Goal: Task Accomplishment & Management: Manage account settings

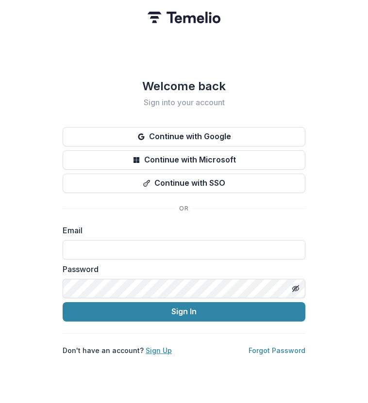
click at [162, 347] on link "Sign Up" at bounding box center [159, 350] width 26 height 8
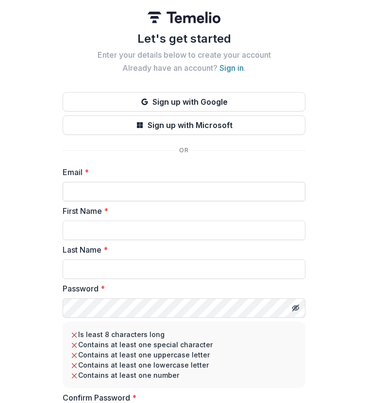
click at [162, 190] on input "Email *" at bounding box center [184, 191] width 243 height 19
type input "**********"
click at [137, 231] on input "First Name *" at bounding box center [184, 230] width 243 height 19
type input "*****"
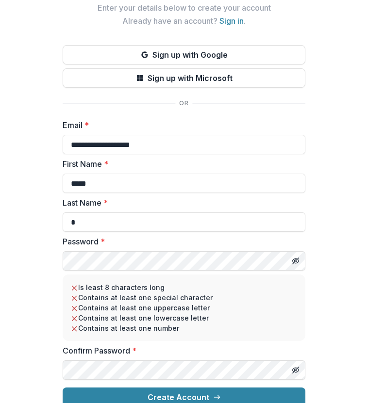
scroll to position [59, 0]
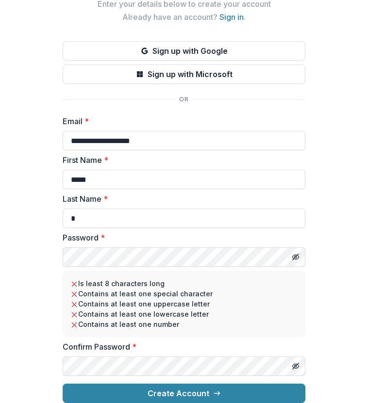
type input "*"
click at [296, 249] on button "Toggle password visibility" at bounding box center [296, 257] width 16 height 16
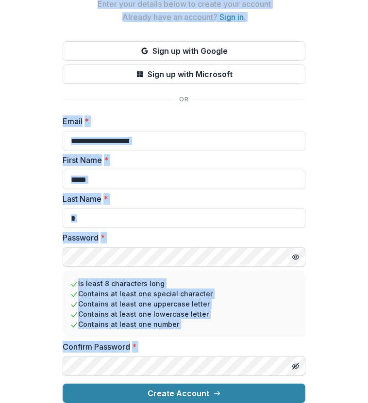
copy body "Let's get started Enter your details below to create your account Already have …"
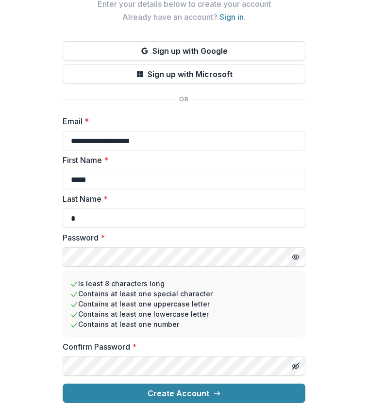
click at [129, 400] on div "**********" at bounding box center [184, 176] width 368 height 454
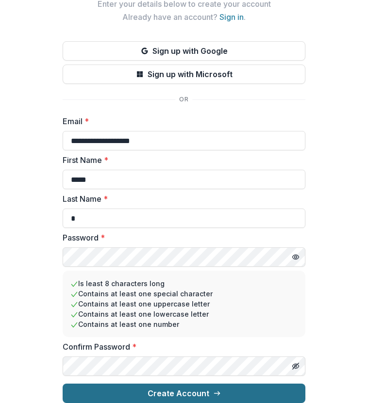
click at [129, 392] on button "Create Account" at bounding box center [184, 393] width 243 height 19
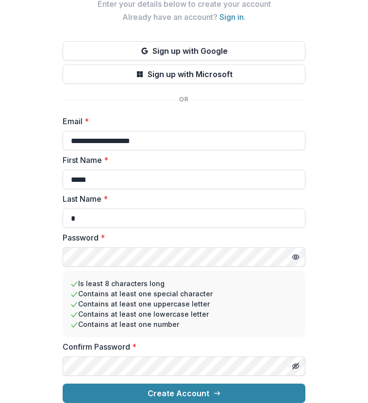
scroll to position [0, 0]
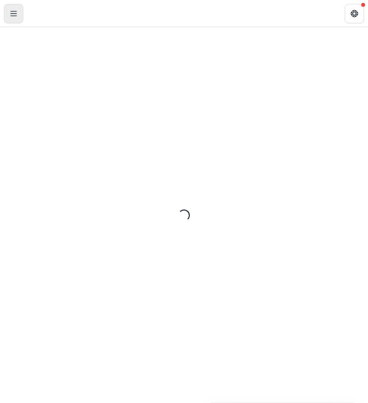
click at [16, 18] on button "Toggle Menu" at bounding box center [13, 13] width 19 height 19
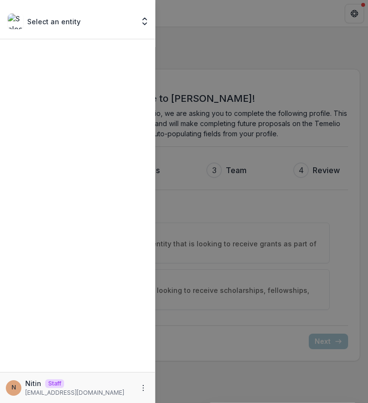
click at [199, 15] on div "Select an entity Team Settings N Nitin Staff nitin@trytemelio.com" at bounding box center [184, 201] width 368 height 403
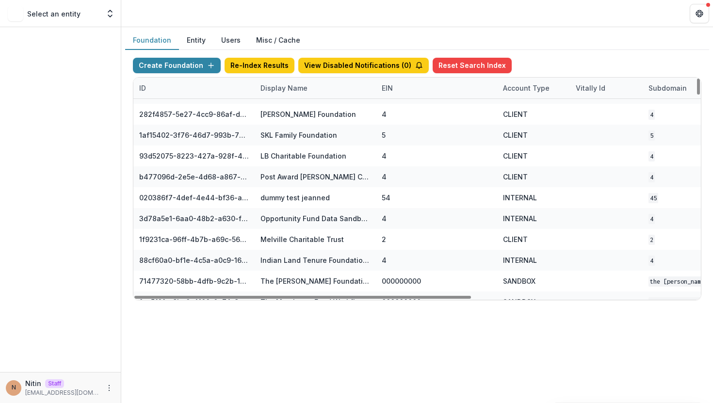
scroll to position [6431, 0]
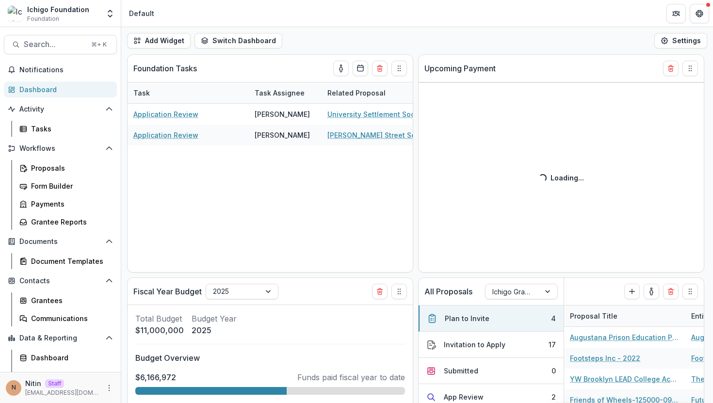
select select "******"
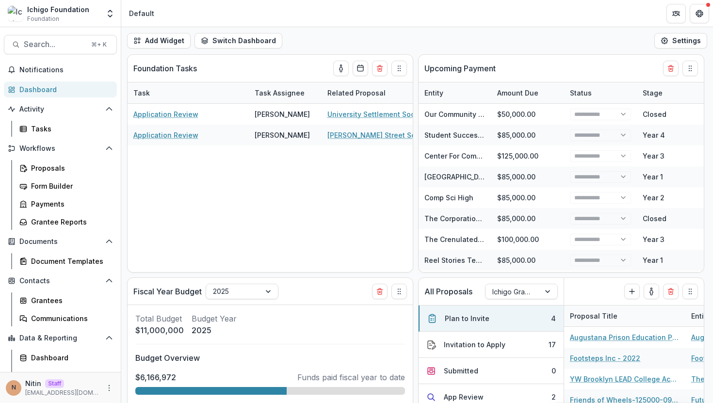
select select "******"
click at [55, 167] on div "Proposals" at bounding box center [70, 168] width 78 height 10
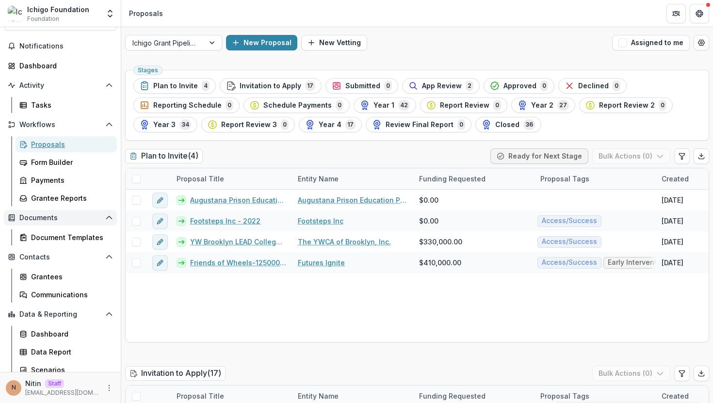
scroll to position [30, 0]
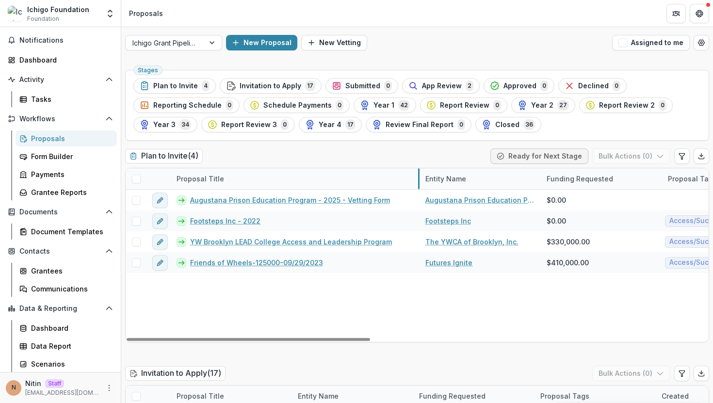
drag, startPoint x: 291, startPoint y: 178, endPoint x: 418, endPoint y: 172, distance: 127.7
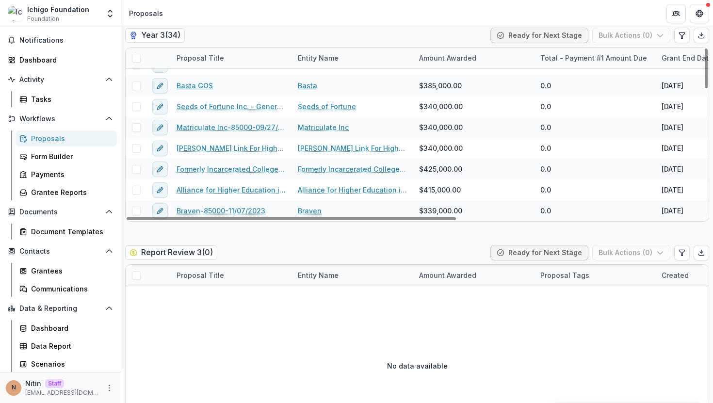
scroll to position [2729, 0]
click at [54, 177] on div "Payments" at bounding box center [70, 174] width 78 height 10
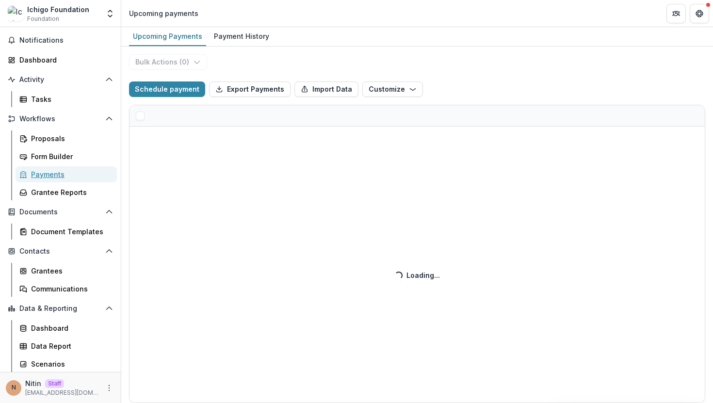
select select "******"
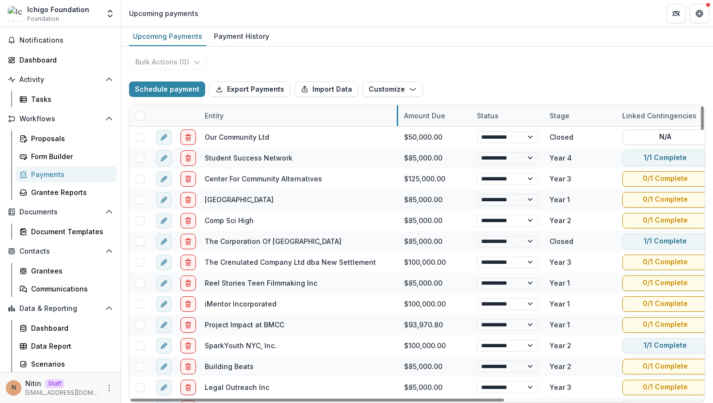
drag, startPoint x: 271, startPoint y: 114, endPoint x: 398, endPoint y: 116, distance: 126.6
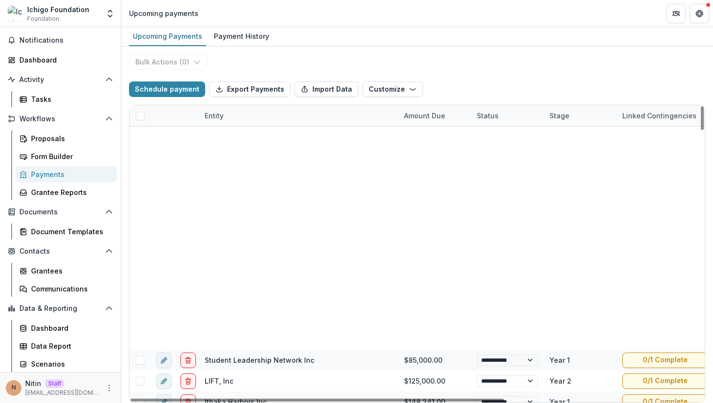
scroll to position [1633, 0]
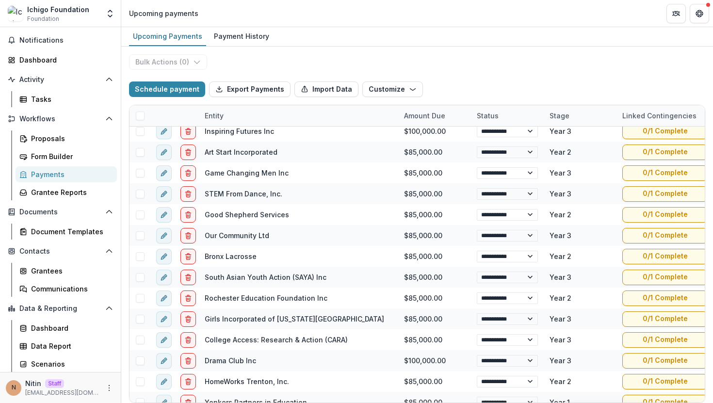
click at [404, 69] on div "**********" at bounding box center [417, 225] width 592 height 356
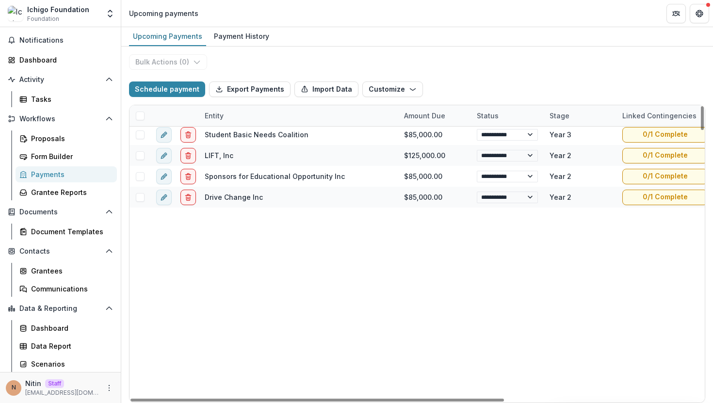
scroll to position [2257, 0]
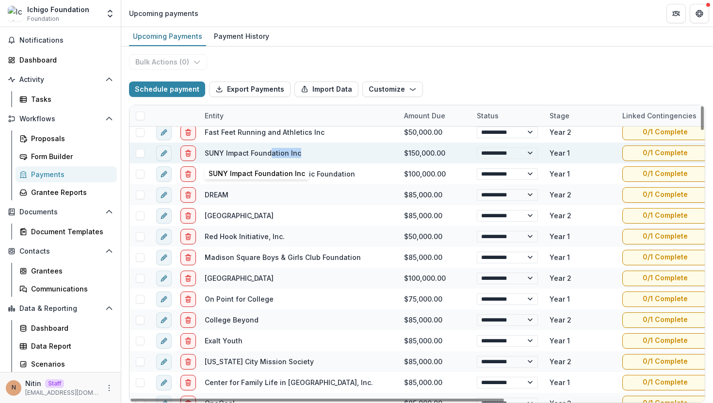
drag, startPoint x: 312, startPoint y: 157, endPoint x: 269, endPoint y: 157, distance: 43.7
click at [269, 157] on div "SUNY Impact Foundation Inc" at bounding box center [299, 153] width 188 height 21
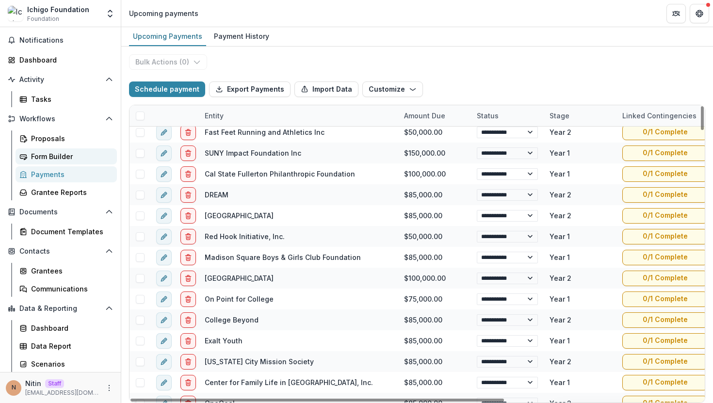
click at [65, 156] on div "Form Builder" at bounding box center [70, 156] width 78 height 10
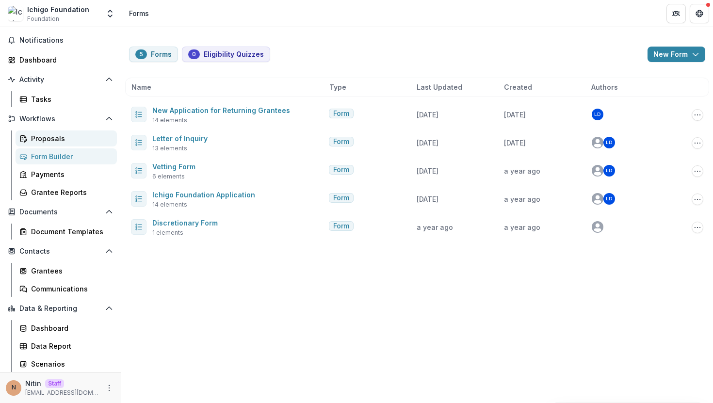
click at [62, 139] on div "Proposals" at bounding box center [70, 138] width 78 height 10
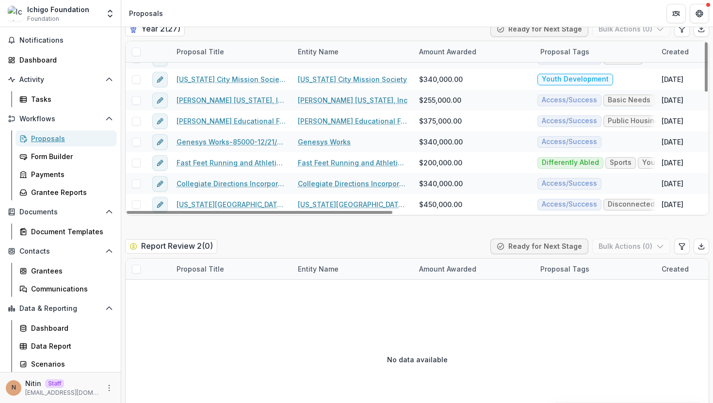
scroll to position [2749, 0]
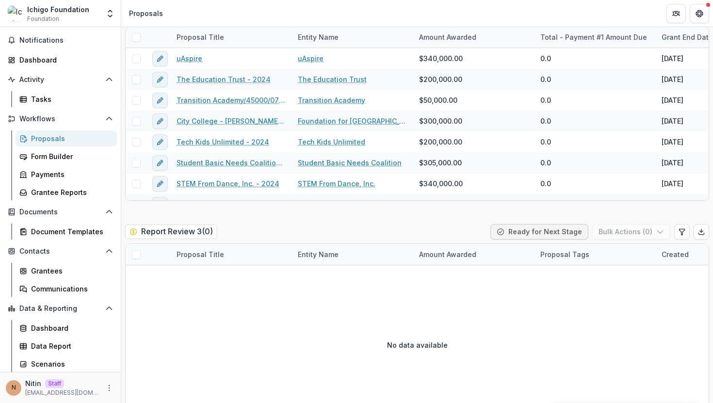
click at [288, 302] on div "No data available" at bounding box center [417, 345] width 583 height 146
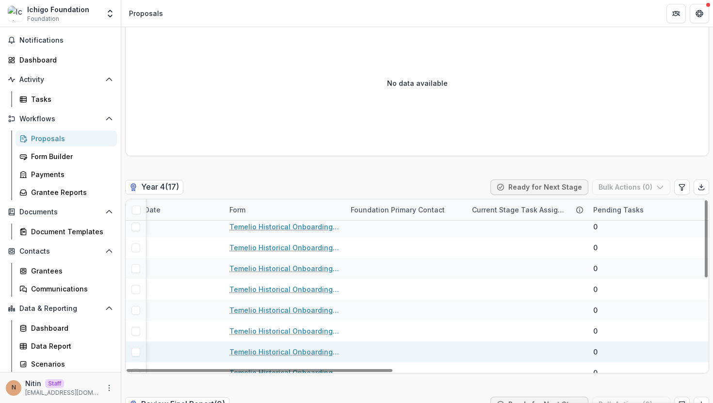
scroll to position [202, 678]
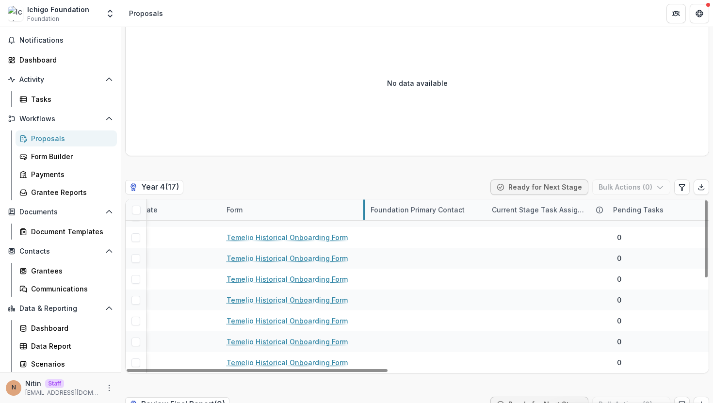
drag, startPoint x: 340, startPoint y: 210, endPoint x: 354, endPoint y: 219, distance: 15.7
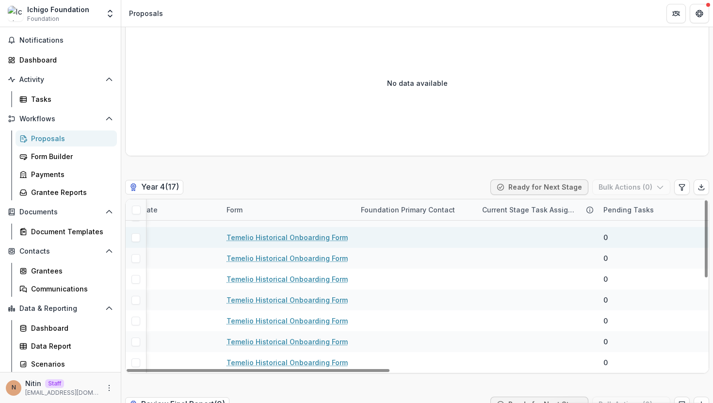
scroll to position [0, 0]
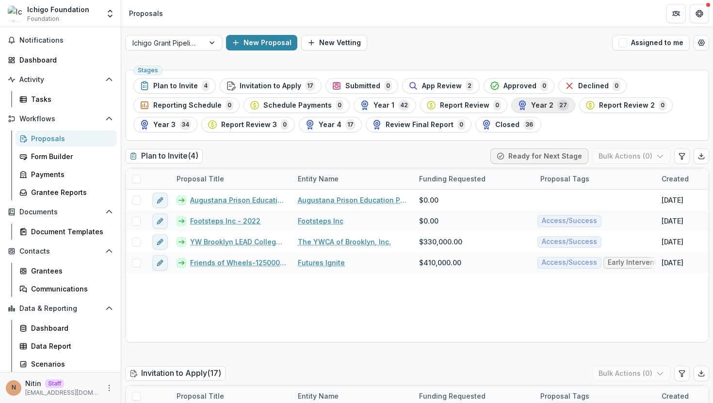
click at [531, 103] on span "Year 2" at bounding box center [542, 105] width 22 height 8
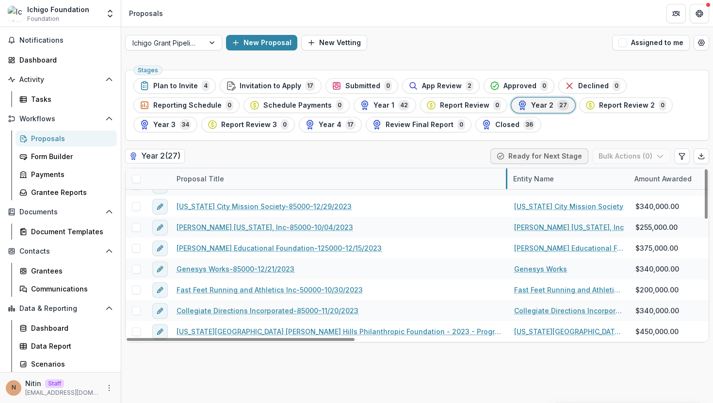
drag, startPoint x: 291, startPoint y: 178, endPoint x: 498, endPoint y: 183, distance: 207.6
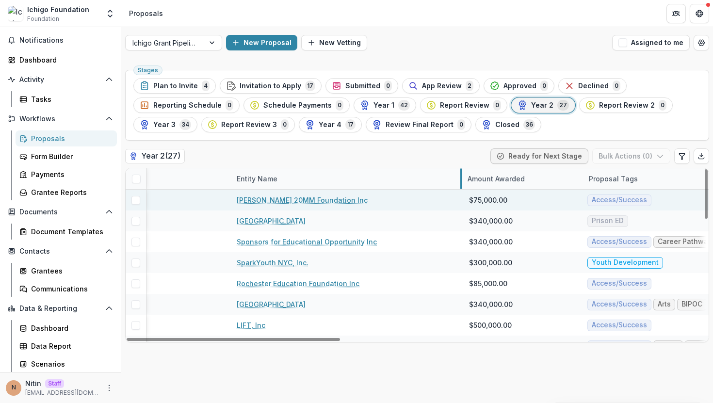
drag, startPoint x: 351, startPoint y: 179, endPoint x: 440, endPoint y: 200, distance: 91.6
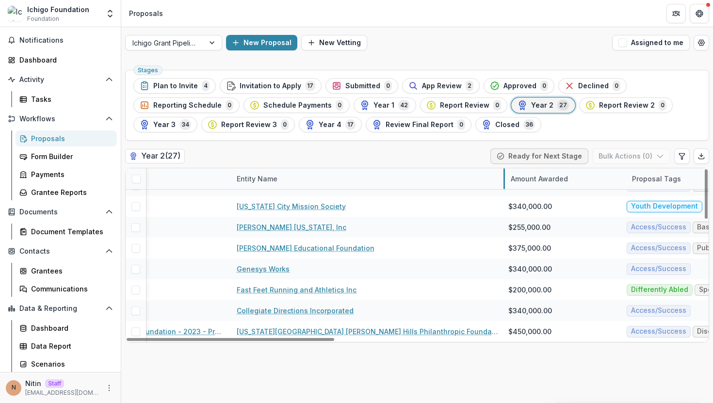
drag, startPoint x: 439, startPoint y: 177, endPoint x: 504, endPoint y: 178, distance: 64.5
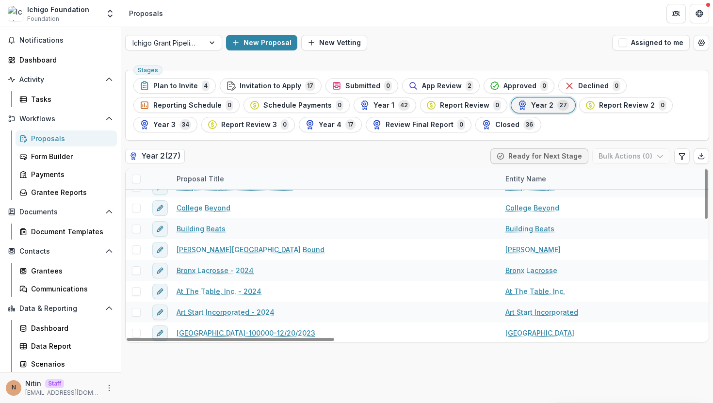
scroll to position [341, 0]
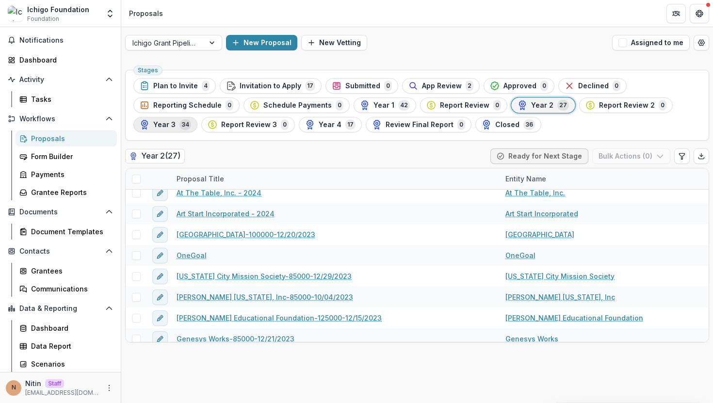
click at [172, 125] on span "Year 3" at bounding box center [164, 125] width 22 height 8
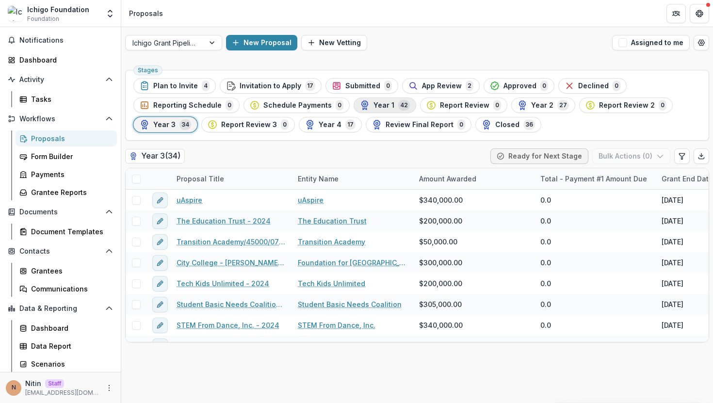
click at [380, 105] on span "Year 1" at bounding box center [383, 105] width 21 height 8
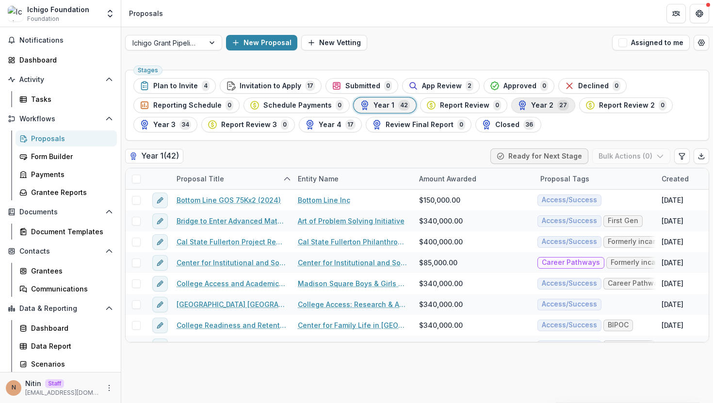
click at [520, 109] on polyline "button" at bounding box center [521, 109] width 3 height 2
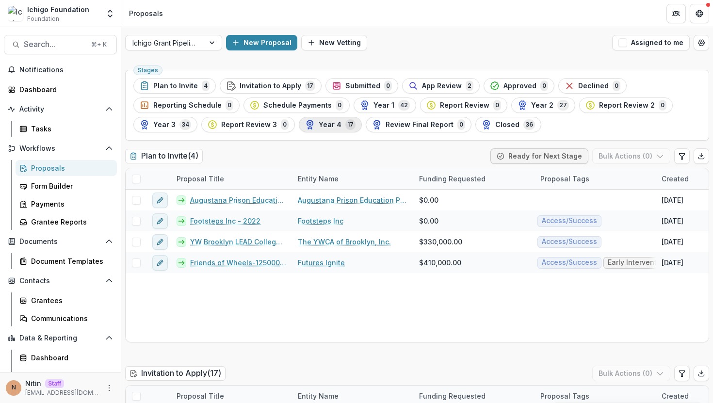
click at [326, 128] on span "Year 4" at bounding box center [330, 125] width 23 height 8
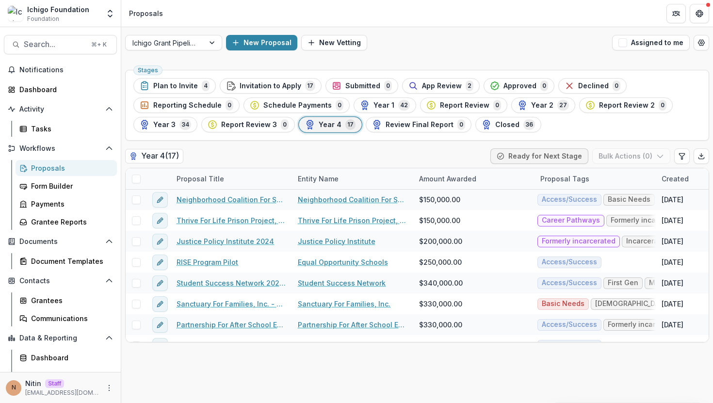
scroll to position [29, 0]
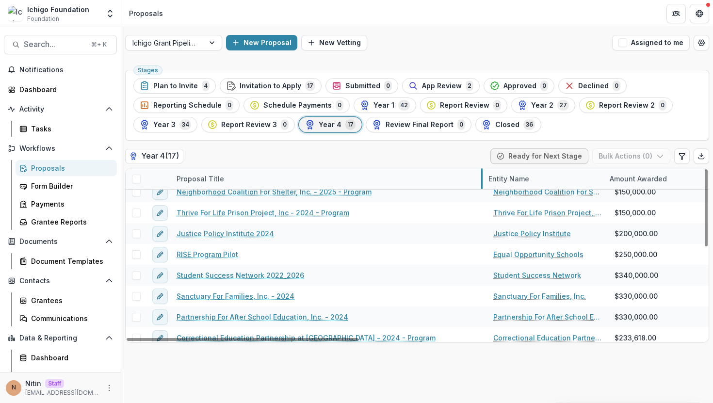
drag, startPoint x: 291, startPoint y: 180, endPoint x: 479, endPoint y: 182, distance: 187.7
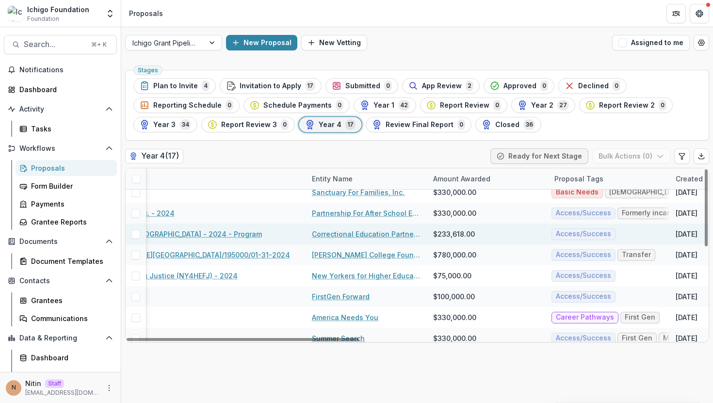
scroll to position [133, 206]
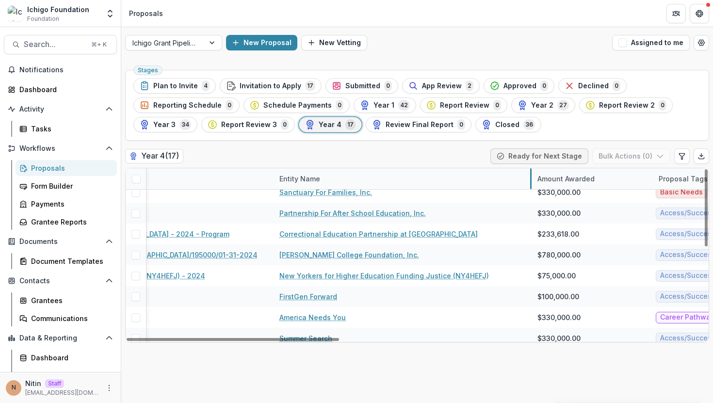
drag, startPoint x: 394, startPoint y: 179, endPoint x: 531, endPoint y: 178, distance: 136.8
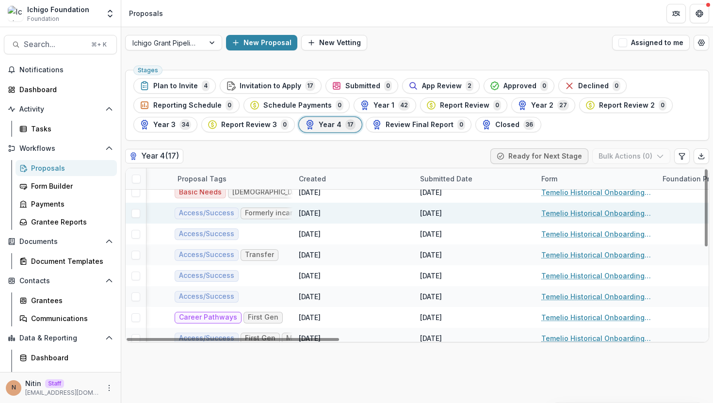
scroll to position [133, 999]
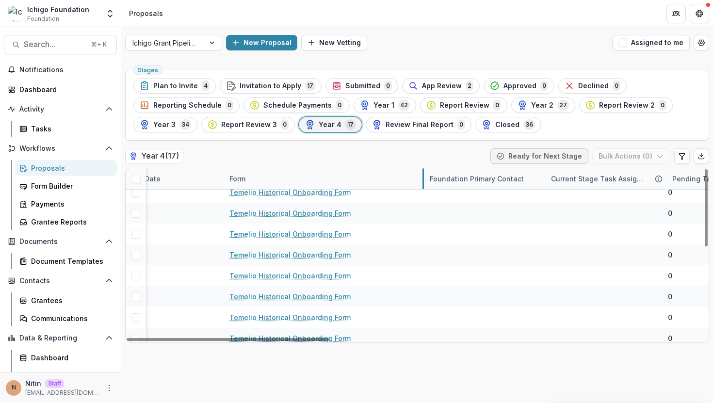
drag, startPoint x: 344, startPoint y: 178, endPoint x: 424, endPoint y: 178, distance: 79.5
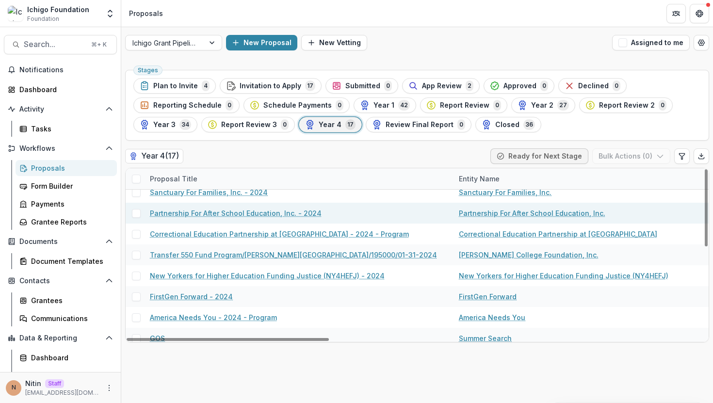
scroll to position [133, 0]
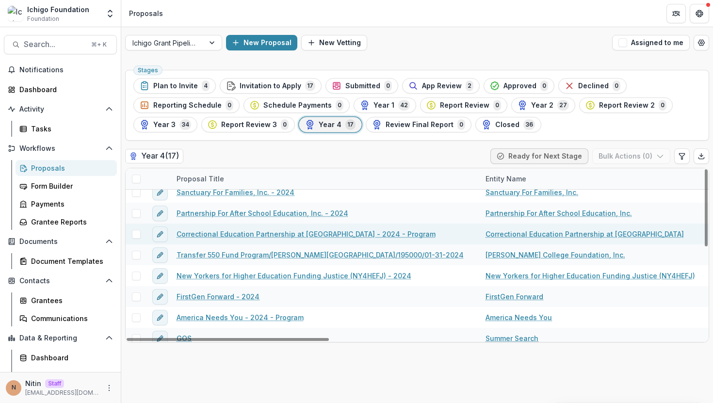
click at [337, 234] on link "Correctional Education Partnership at LaGuardia Community College - 2024 - Prog…" at bounding box center [306, 234] width 259 height 10
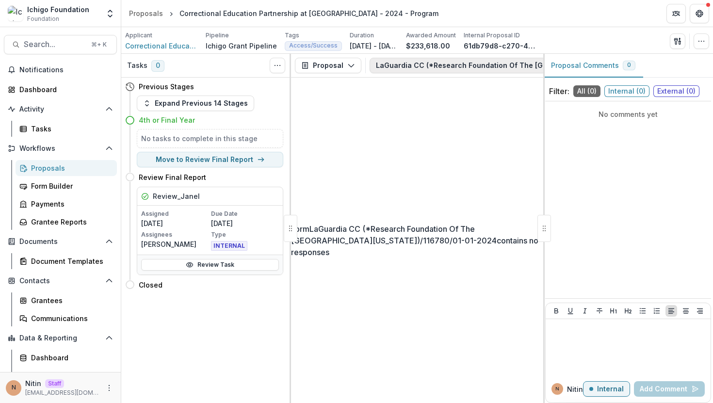
click at [469, 64] on button "LaGuardia CC (*Research Foundation Of The City University Of New York)/116780/0…" at bounding box center [558, 66] width 377 height 16
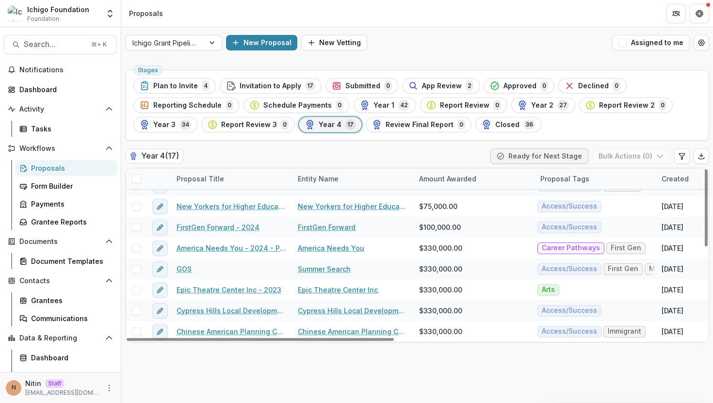
scroll to position [194, 0]
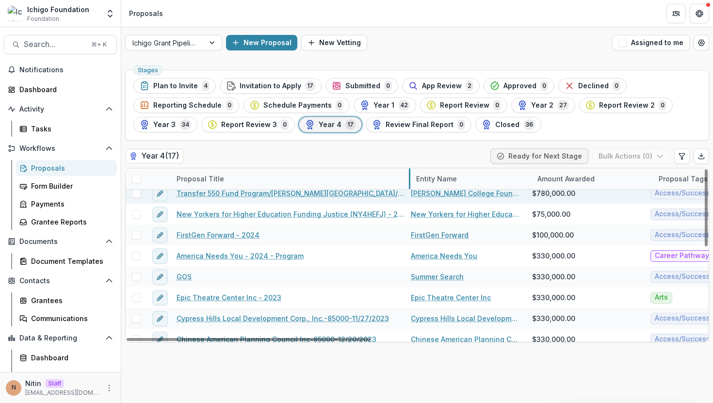
drag, startPoint x: 290, startPoint y: 177, endPoint x: 418, endPoint y: 194, distance: 129.2
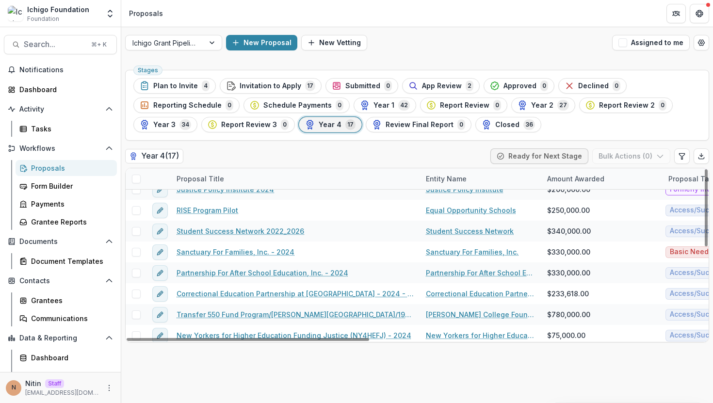
scroll to position [79, 0]
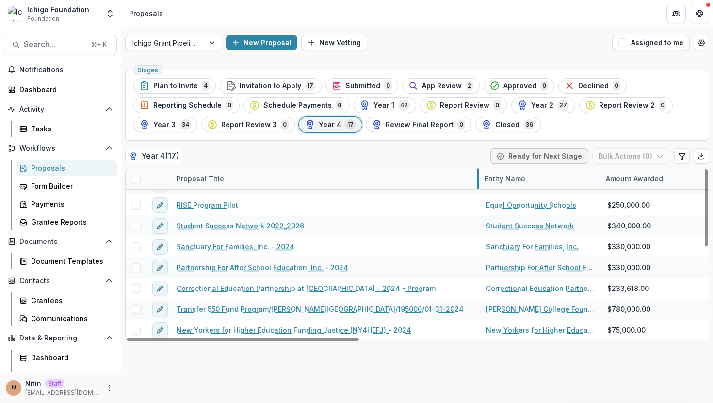
drag, startPoint x: 419, startPoint y: 180, endPoint x: 477, endPoint y: 180, distance: 58.2
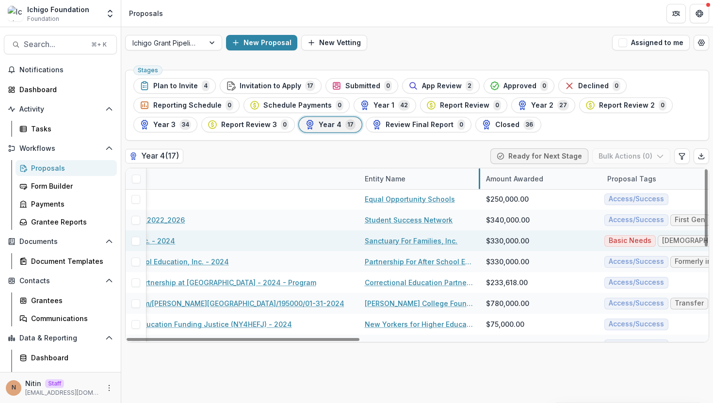
scroll to position [86, 119]
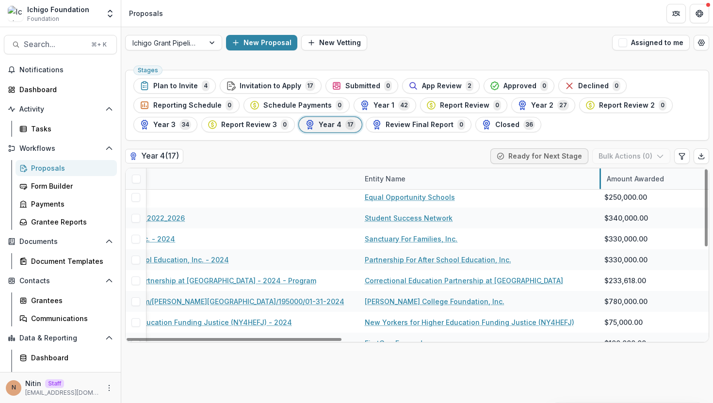
drag, startPoint x: 479, startPoint y: 180, endPoint x: 609, endPoint y: 182, distance: 130.5
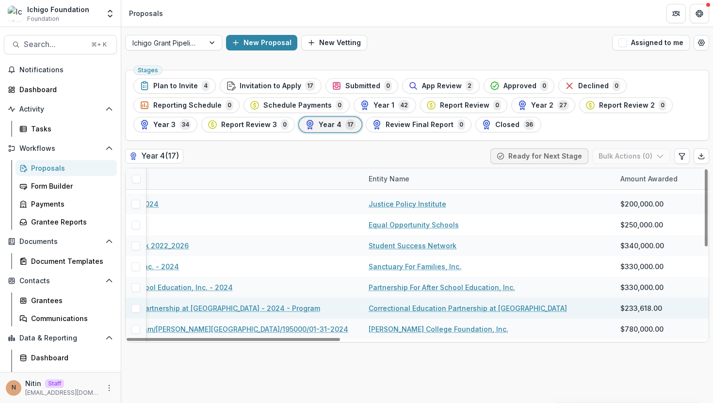
scroll to position [70, 115]
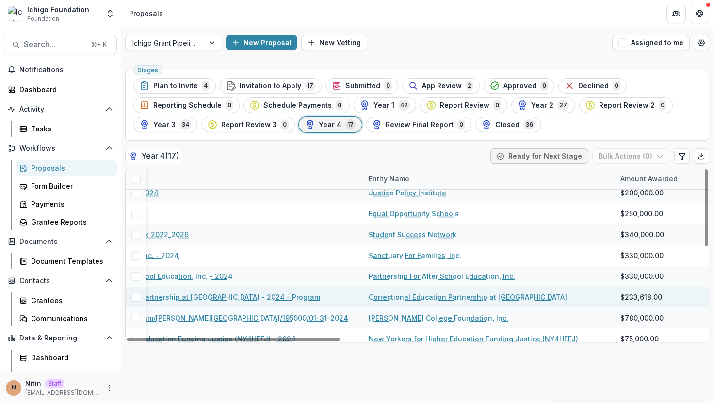
click at [427, 296] on link "Correctional Education Partnership at LaGuardia Community College" at bounding box center [468, 297] width 198 height 10
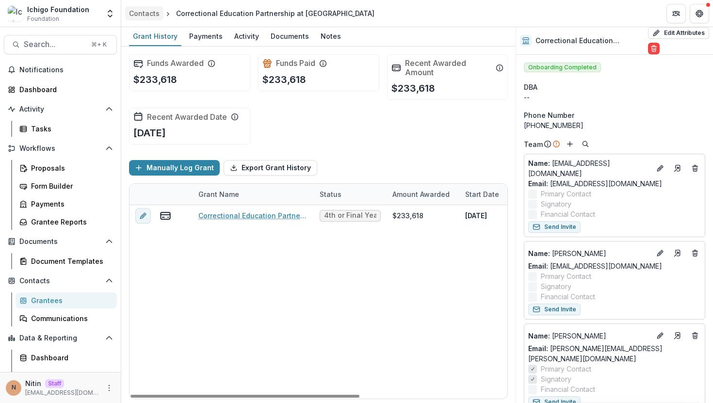
click at [151, 10] on div "Contacts" at bounding box center [144, 13] width 31 height 10
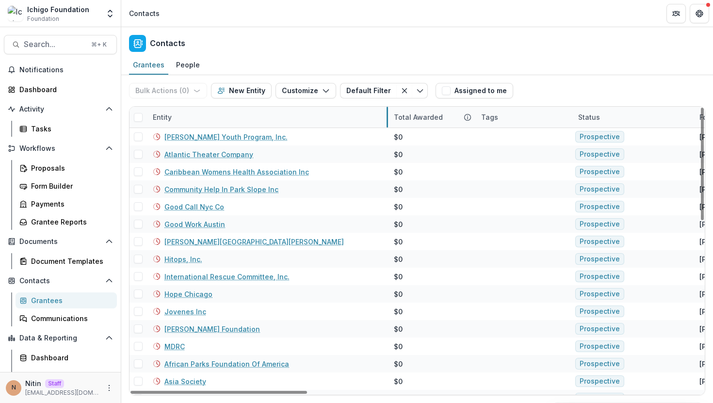
drag, startPoint x: 291, startPoint y: 120, endPoint x: 386, endPoint y: 121, distance: 95.6
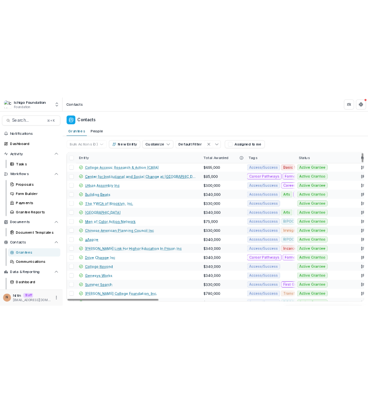
scroll to position [3914, 0]
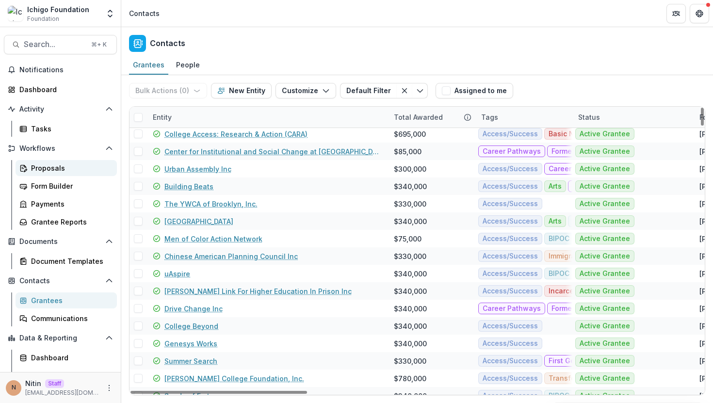
click at [69, 169] on div "Proposals" at bounding box center [70, 168] width 78 height 10
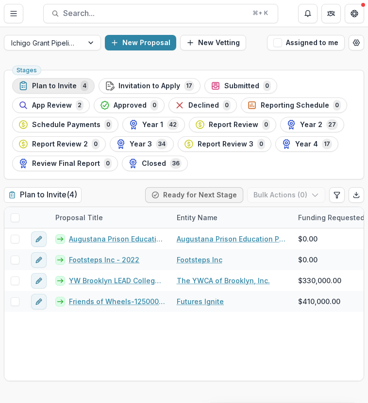
click at [58, 82] on span "Plan to Invite" at bounding box center [54, 86] width 45 height 8
click at [15, 11] on icon "Toggle Menu" at bounding box center [14, 14] width 8 height 8
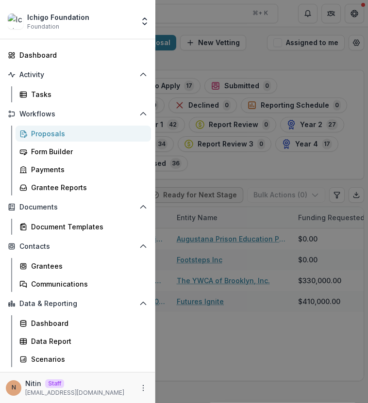
click at [172, 23] on div "Ichigo Foundation Foundation Team Settings Admin Settings Dashboard Activity Ta…" at bounding box center [184, 201] width 368 height 403
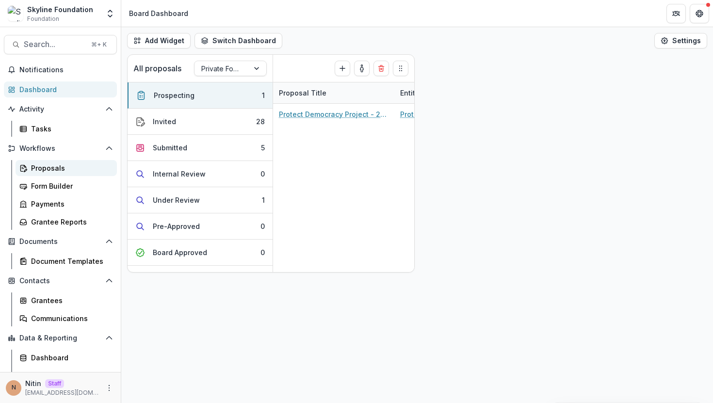
click at [72, 167] on div "Proposals" at bounding box center [70, 168] width 78 height 10
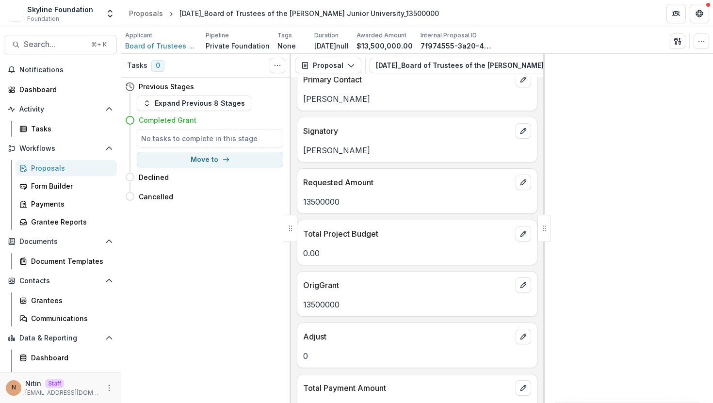
scroll to position [710, 0]
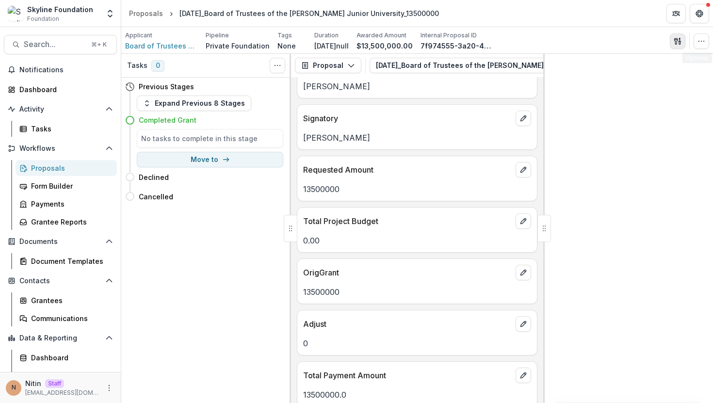
click at [678, 39] on icon "button" at bounding box center [678, 41] width 8 height 8
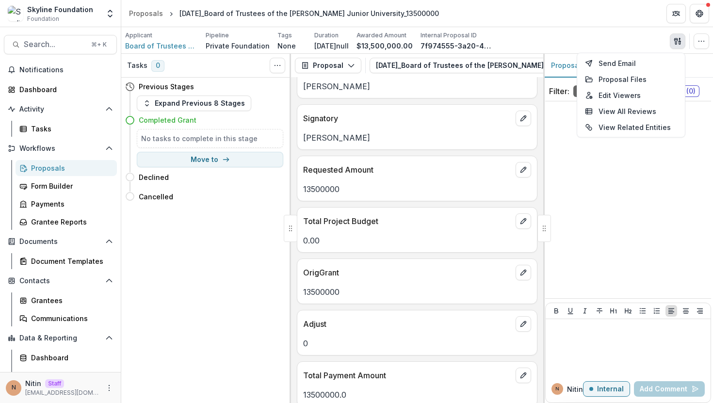
click at [678, 39] on icon "button" at bounding box center [678, 41] width 8 height 8
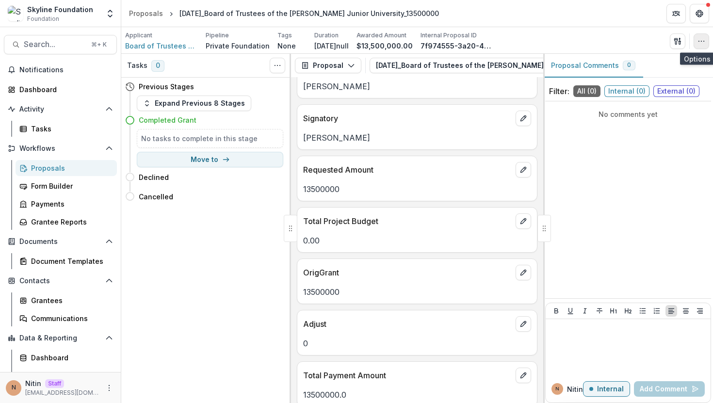
click at [703, 38] on icon "button" at bounding box center [701, 41] width 8 height 8
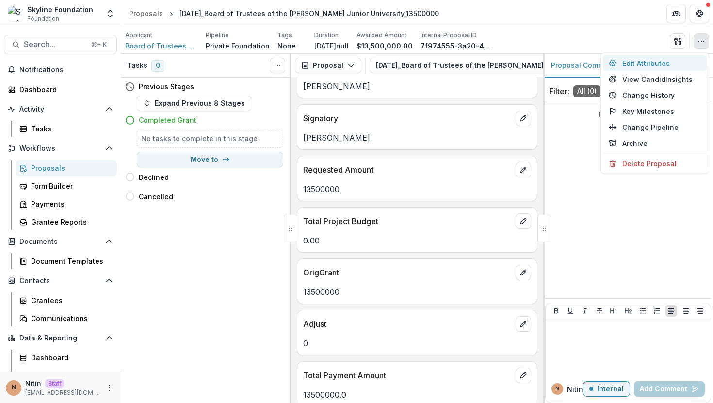
click at [669, 65] on button "Edit Attributes" at bounding box center [655, 63] width 104 height 16
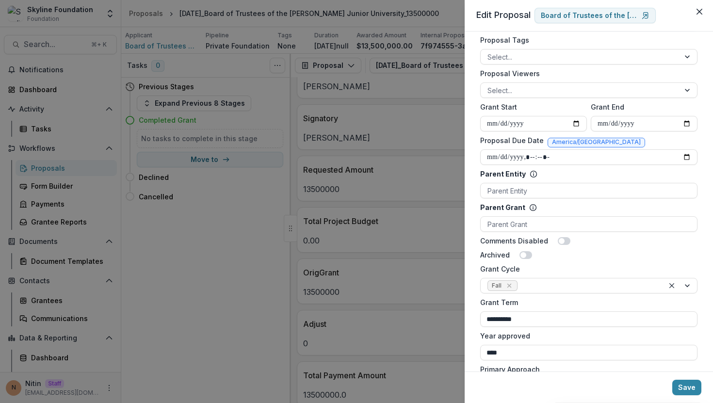
scroll to position [326, 0]
